Goal: Transaction & Acquisition: Purchase product/service

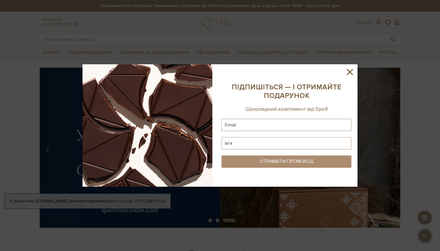
click at [350, 72] on icon at bounding box center [350, 72] width 6 height 6
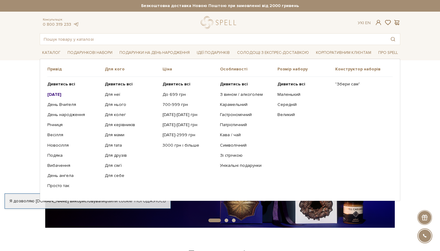
click at [61, 94] on b "[DATE]" at bounding box center [54, 94] width 14 height 5
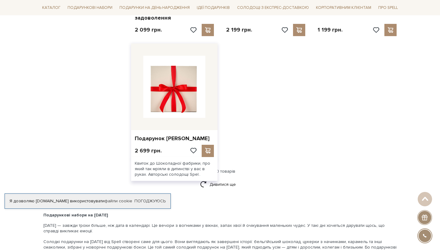
scroll to position [735, 0]
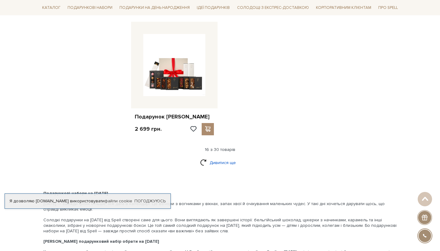
click at [226, 160] on link "Дивитися ще" at bounding box center [220, 162] width 40 height 11
click at [225, 157] on link "Дивитися ще" at bounding box center [220, 162] width 40 height 11
click at [204, 159] on link "Дивитися ще" at bounding box center [220, 162] width 40 height 11
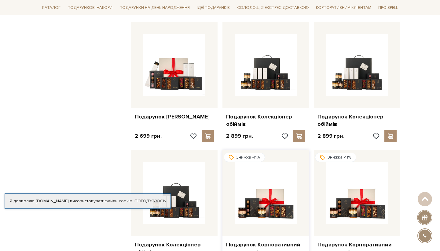
click at [233, 160] on div at bounding box center [266, 193] width 87 height 87
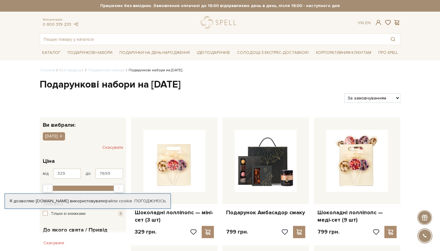
scroll to position [0, 0]
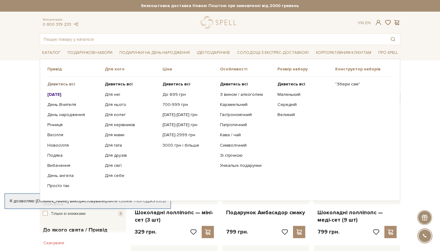
click at [62, 83] on b "Дивитись всі" at bounding box center [61, 83] width 28 height 5
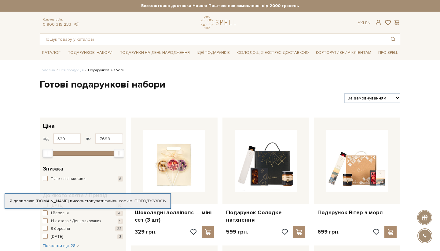
select select "https://spellchocolate.com/our-productions/podarunkovi-box/?sort=p.price&order=…"
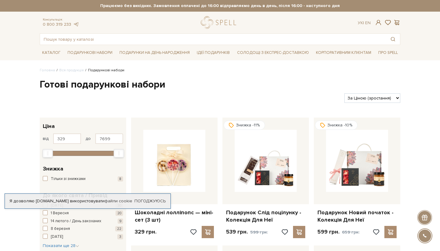
select select "https://spellchocolate.com/our-productions/podarunkovi-box/?sort=p.sort_order&o…"
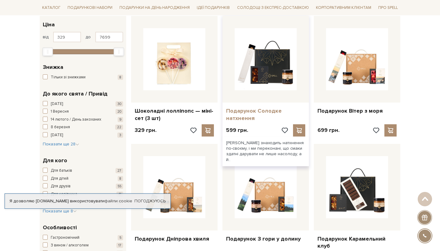
scroll to position [101, 0]
